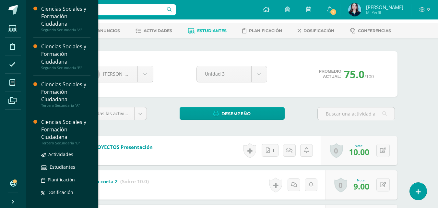
click at [52, 130] on div "Ciencias Sociales y Formación Ciudadana" at bounding box center [65, 129] width 49 height 22
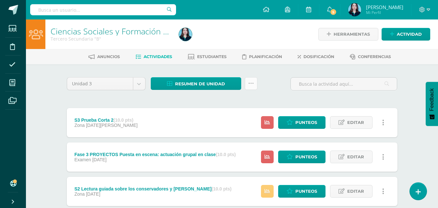
click at [253, 85] on link at bounding box center [251, 83] width 13 height 13
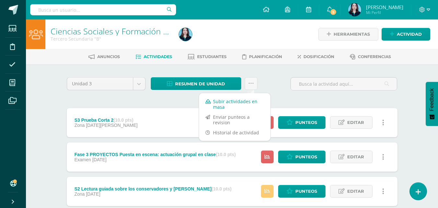
click at [249, 99] on link "Subir actividades en masa" at bounding box center [234, 104] width 71 height 16
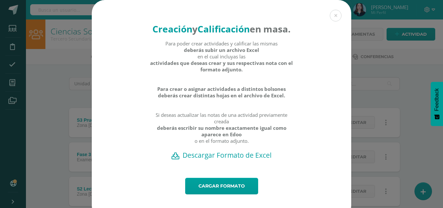
click at [228, 159] on h2 "Descargar Formato de Excel" at bounding box center [221, 154] width 237 height 9
click at [335, 15] on button at bounding box center [336, 16] width 12 height 12
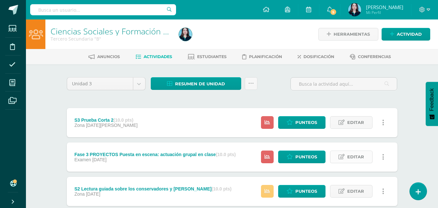
click at [345, 157] on link "Editar" at bounding box center [351, 156] width 42 height 13
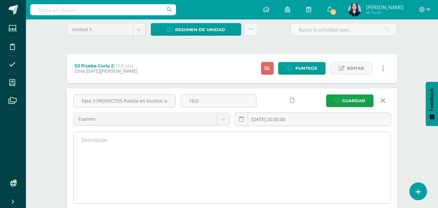
scroll to position [65, 0]
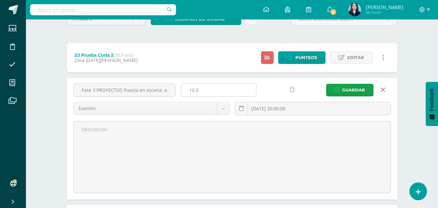
click at [203, 91] on input "10.0" at bounding box center [218, 90] width 75 height 13
type input "15"
click at [340, 90] on button "Guardar" at bounding box center [349, 90] width 47 height 13
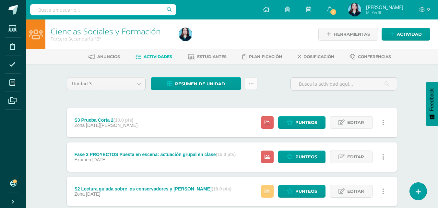
click at [249, 84] on icon at bounding box center [251, 84] width 6 height 6
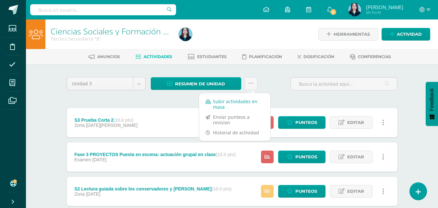
click at [251, 98] on link "Subir actividades en masa" at bounding box center [234, 104] width 71 height 16
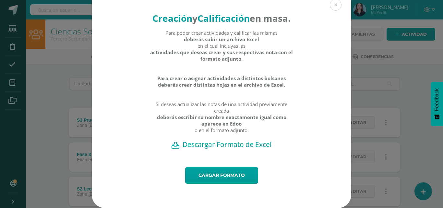
scroll to position [23, 0]
click at [227, 145] on h2 "Descargar Formato de Excel" at bounding box center [221, 144] width 237 height 9
click at [224, 175] on link "Cargar formato" at bounding box center [221, 175] width 73 height 17
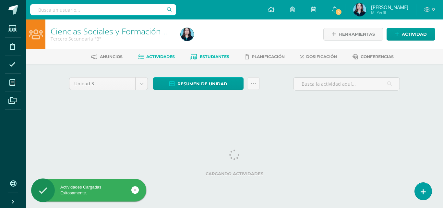
click at [211, 55] on span "Estudiantes" at bounding box center [214, 56] width 29 height 5
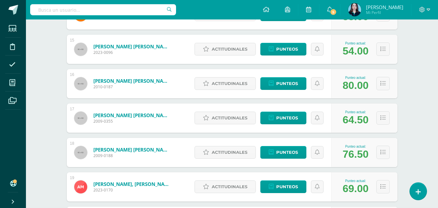
scroll to position [573, 0]
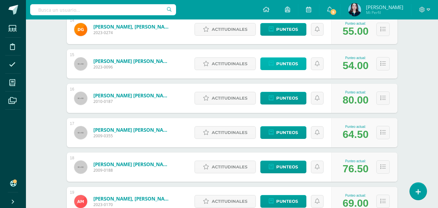
click at [294, 61] on span "Punteos" at bounding box center [287, 64] width 22 height 12
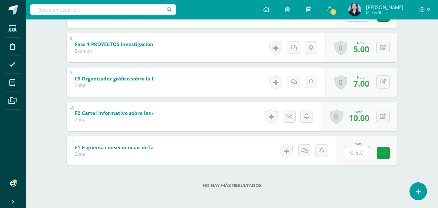
scroll to position [370, 0]
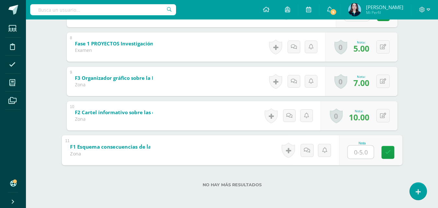
click at [363, 154] on input "text" at bounding box center [360, 151] width 26 height 13
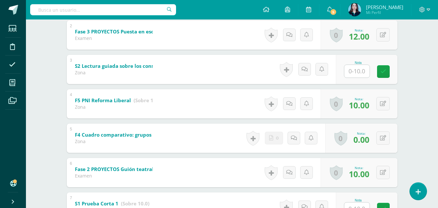
scroll to position [175, 0]
type input "2"
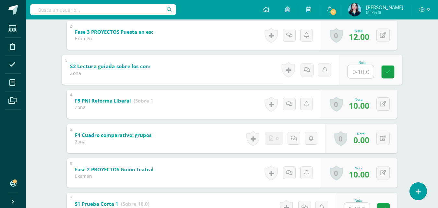
click at [352, 73] on input "text" at bounding box center [360, 71] width 26 height 13
type input "7"
click at [390, 72] on icon at bounding box center [388, 72] width 6 height 6
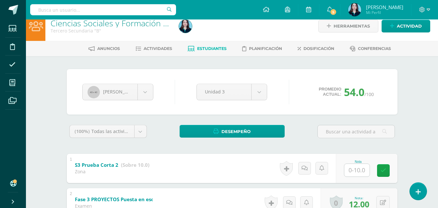
scroll to position [0, 0]
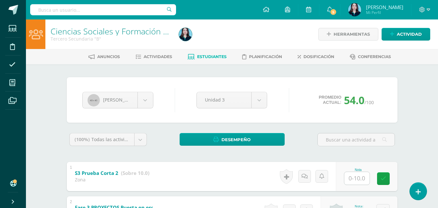
click at [197, 57] on span "Estudiantes" at bounding box center [211, 56] width 29 height 5
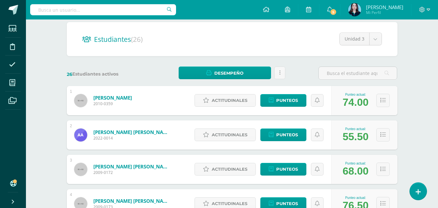
scroll to position [97, 0]
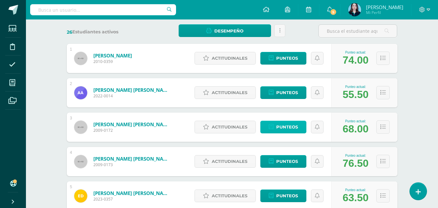
click at [272, 126] on icon at bounding box center [271, 127] width 5 height 6
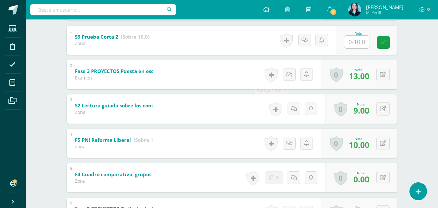
scroll to position [187, 0]
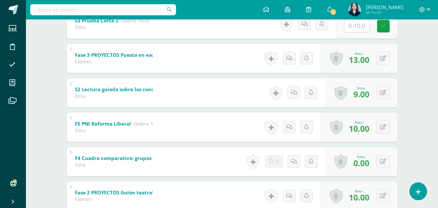
click at [116, 159] on b "F4 Cuadro comparativo: grupos sociales y la independencia" at bounding box center [147, 158] width 145 height 6
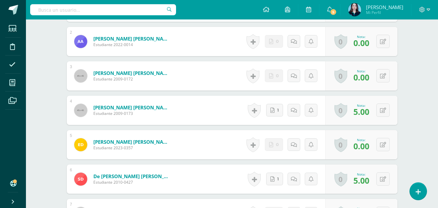
scroll to position [195, 0]
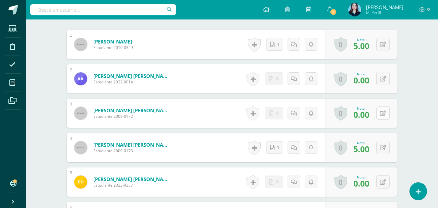
click at [382, 115] on button at bounding box center [382, 112] width 13 height 13
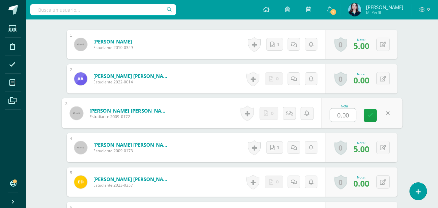
type input "5"
click at [373, 115] on link at bounding box center [370, 115] width 13 height 13
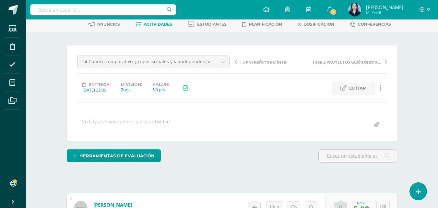
scroll to position [65, 0]
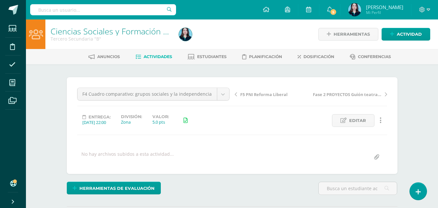
scroll to position [0, 0]
click at [202, 54] on span "Estudiantes" at bounding box center [211, 56] width 29 height 5
